Goal: Task Accomplishment & Management: Use online tool/utility

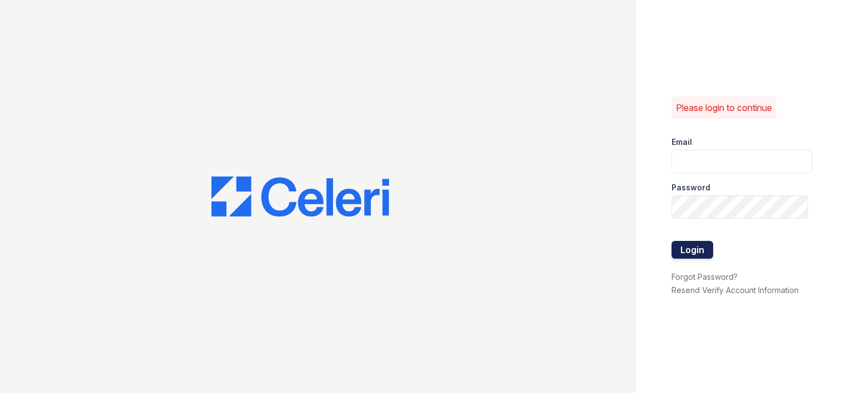
type input "[EMAIL_ADDRESS][DOMAIN_NAME]"
click at [682, 247] on button "Login" at bounding box center [692, 250] width 42 height 18
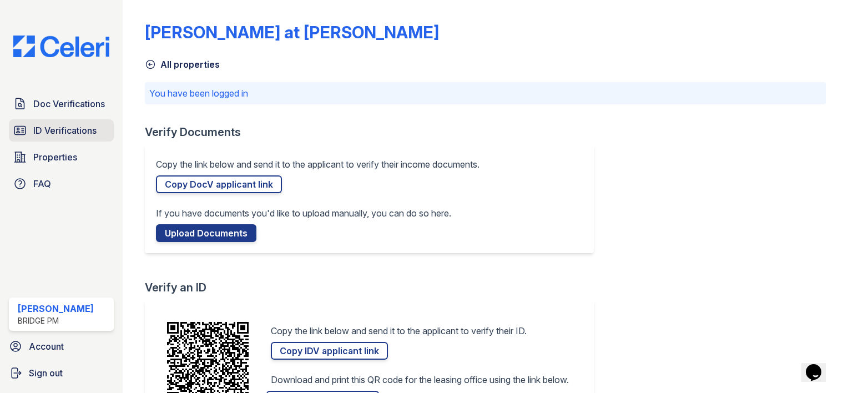
click at [69, 129] on span "ID Verifications" at bounding box center [64, 130] width 63 height 13
